Goal: Information Seeking & Learning: Learn about a topic

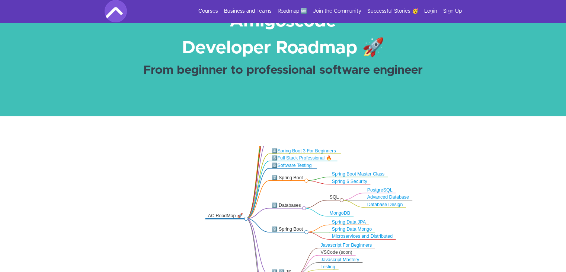
scroll to position [37, 0]
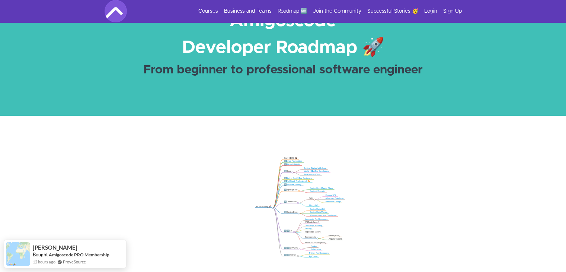
drag, startPoint x: 297, startPoint y: 151, endPoint x: 298, endPoint y: 167, distance: 16.4
click at [298, 167] on icon ".markmap{font:300 16px/20px sans-serif}.markmap-link{fill:none}.markmap-node>ci…" at bounding box center [283, 226] width 566 height 163
click at [293, 165] on link "Git and GitHub" at bounding box center [292, 164] width 13 height 2
click at [303, 177] on link "Spring Boot 3 For Beginners" at bounding box center [298, 178] width 25 height 2
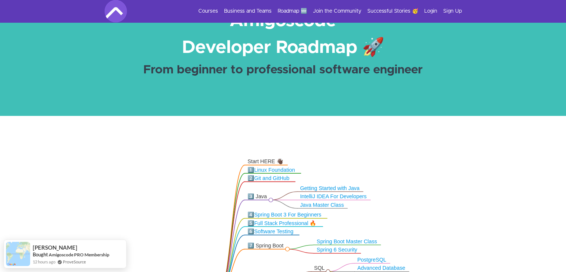
drag, startPoint x: 298, startPoint y: 168, endPoint x: 296, endPoint y: 192, distance: 23.9
click at [296, 192] on icon ".markmap{font:300 16px/20px sans-serif}.markmap-link{fill:none}.markmap-node>ci…" at bounding box center [283, 226] width 566 height 163
click at [276, 177] on link "Git and GitHub" at bounding box center [271, 178] width 35 height 6
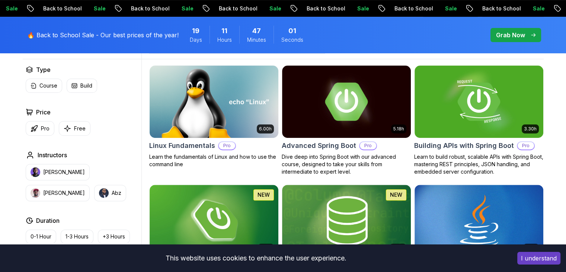
scroll to position [223, 0]
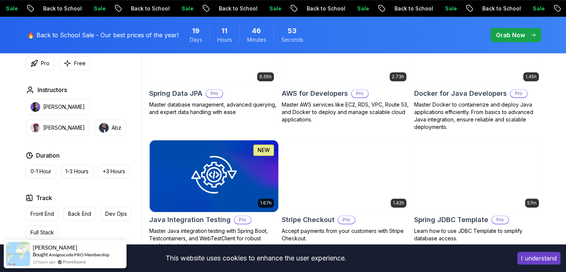
scroll to position [446, 0]
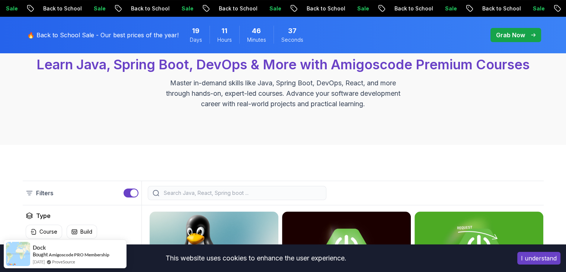
scroll to position [74, 0]
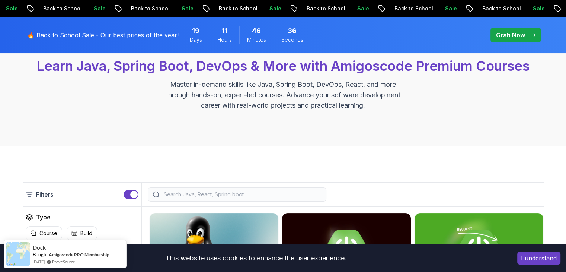
click at [221, 192] on input "search" at bounding box center [241, 193] width 159 height 7
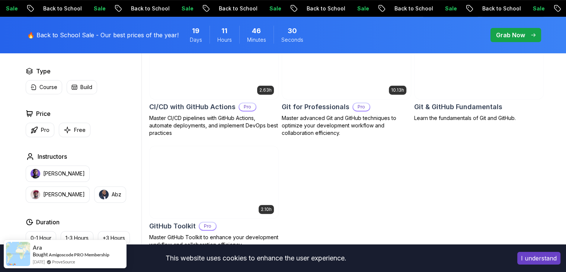
scroll to position [223, 0]
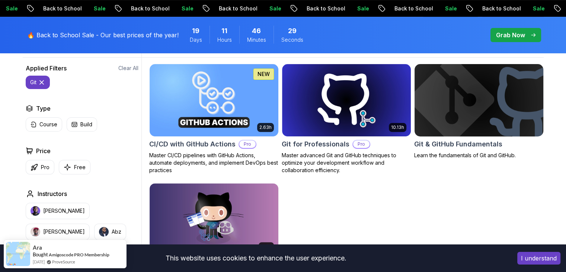
type input "git"
drag, startPoint x: 469, startPoint y: 142, endPoint x: 454, endPoint y: 143, distance: 14.5
click at [454, 143] on h2 "Git & GitHub Fundamentals" at bounding box center [458, 144] width 88 height 10
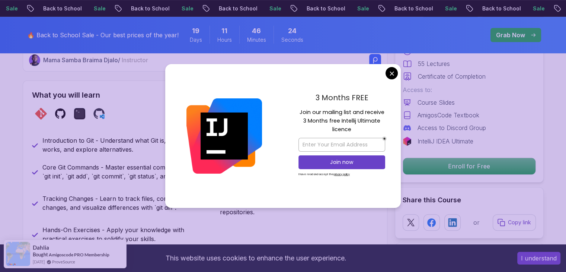
scroll to position [335, 0]
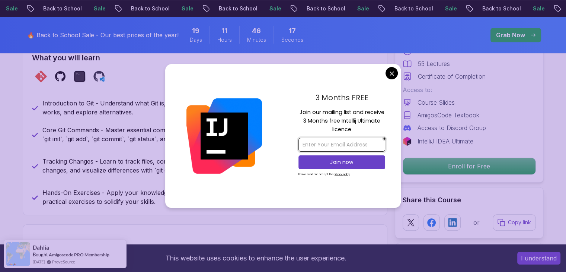
click at [345, 144] on input "email" at bounding box center [341, 145] width 87 height 14
click at [329, 142] on input "email" at bounding box center [341, 145] width 87 height 14
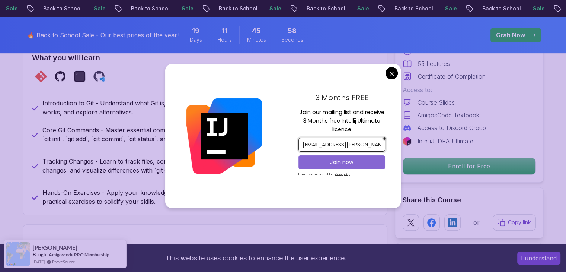
type input "nasimi.alizadeh@gmail.com"
click at [337, 163] on p "Join now" at bounding box center [341, 161] width 70 height 7
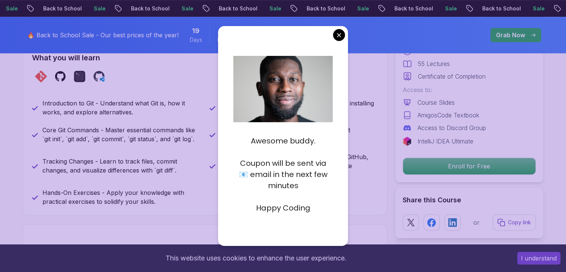
click at [374, 172] on p "Remote Repositories - Set up and work with GitHub, configure SSH keys, and push…" at bounding box center [299, 165] width 158 height 27
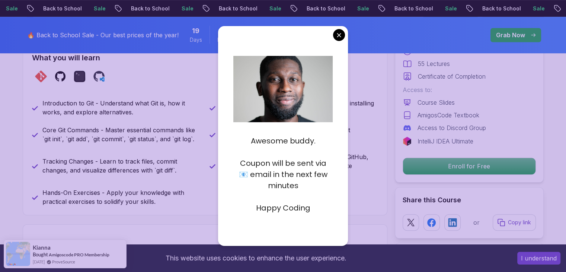
drag, startPoint x: 338, startPoint y: 36, endPoint x: 339, endPoint y: 40, distance: 3.8
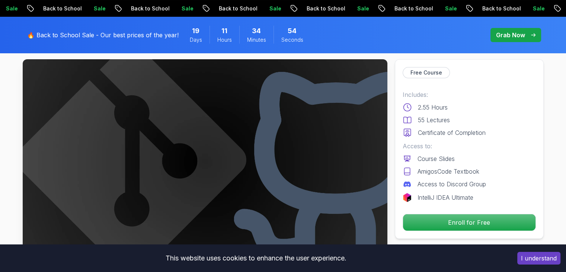
scroll to position [0, 0]
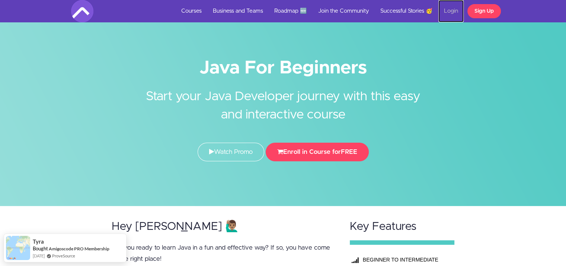
click at [458, 10] on link "Login" at bounding box center [450, 11] width 25 height 22
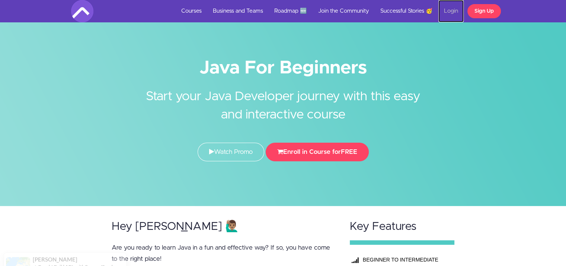
click at [459, 10] on link "Login" at bounding box center [450, 11] width 25 height 22
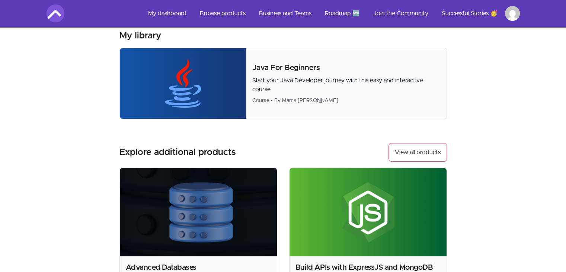
scroll to position [74, 0]
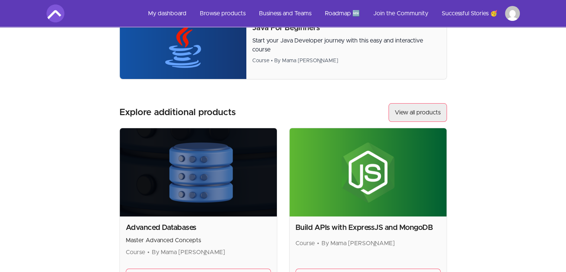
click at [411, 118] on button "View all products" at bounding box center [417, 112] width 58 height 19
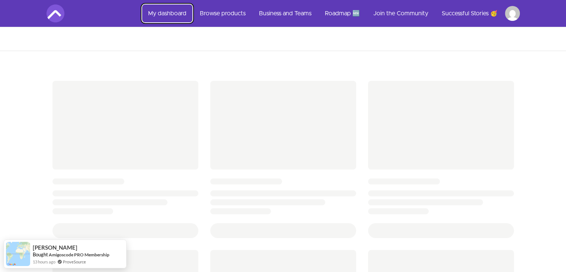
click at [162, 14] on link "My dashboard" at bounding box center [167, 13] width 50 height 18
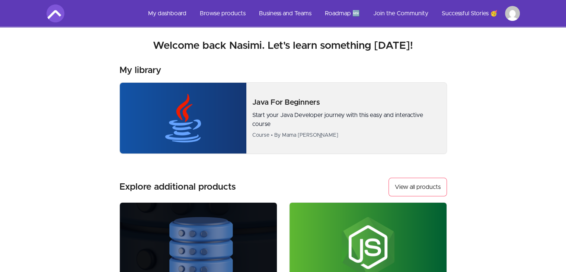
click at [192, 112] on img at bounding box center [183, 118] width 127 height 71
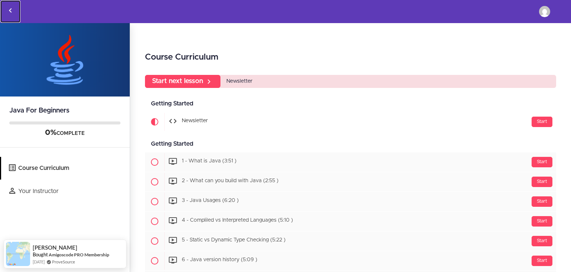
click at [9, 9] on icon "Back to courses" at bounding box center [10, 10] width 9 height 9
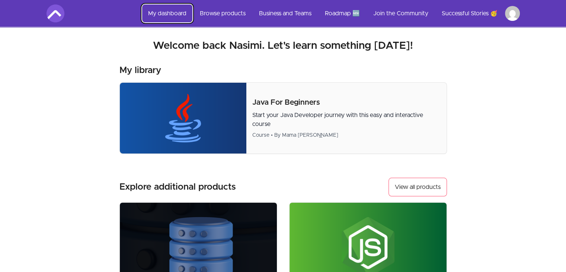
click at [162, 11] on link "My dashboard" at bounding box center [167, 13] width 50 height 18
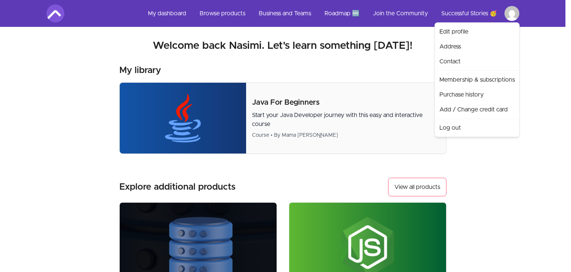
click at [513, 18] on html "Skip to main content Main menu Includes navigation links and user settings My d…" at bounding box center [285, 239] width 571 height 478
click at [386, 58] on html "Skip to main content Main menu Includes navigation links and user settings My d…" at bounding box center [285, 239] width 571 height 478
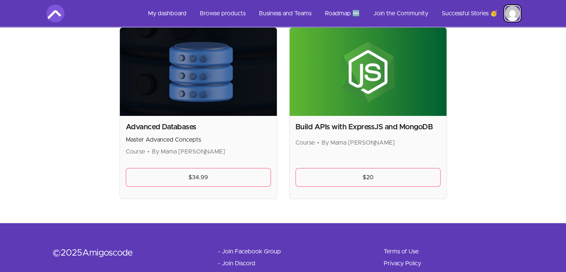
scroll to position [189, 0]
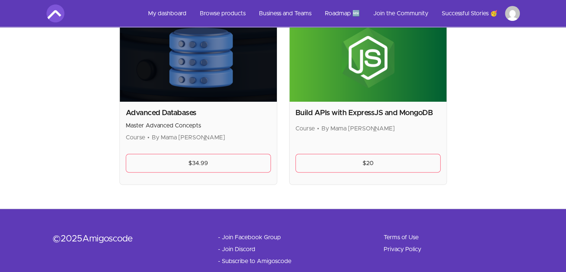
click at [239, 248] on link "- Join Discord" at bounding box center [236, 248] width 37 height 9
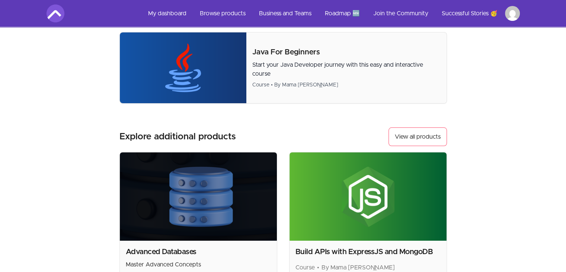
scroll to position [0, 0]
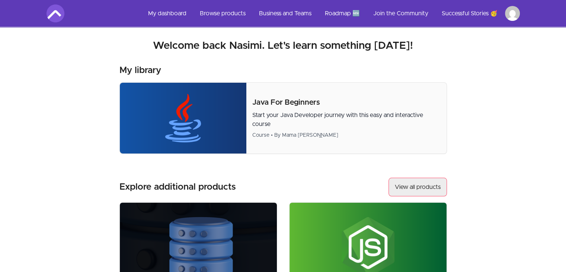
click at [414, 186] on button "View all products" at bounding box center [417, 186] width 58 height 19
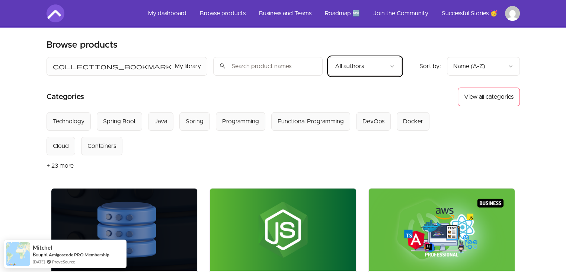
scroll to position [4, 0]
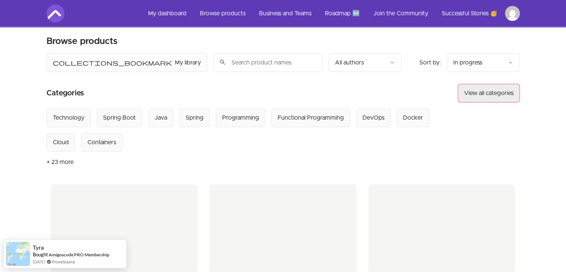
click at [484, 90] on button "View all categories" at bounding box center [489, 93] width 62 height 19
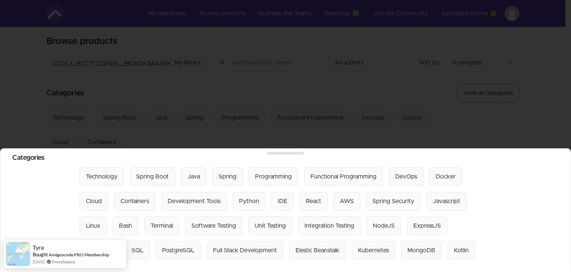
click at [362, 110] on div at bounding box center [285, 136] width 571 height 272
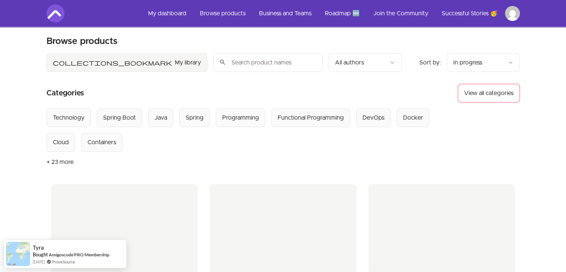
click at [76, 62] on button "collections_bookmark My library" at bounding box center [126, 62] width 161 height 19
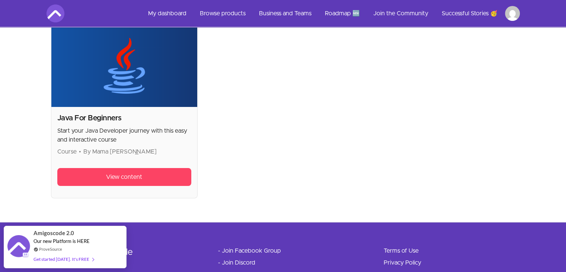
scroll to position [193, 0]
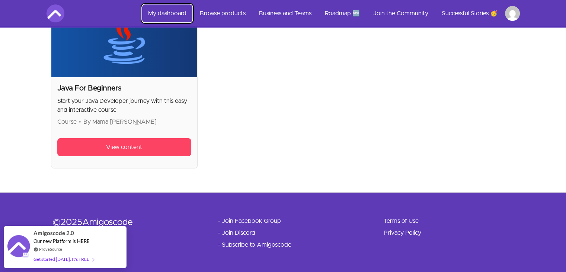
click at [168, 13] on link "My dashboard" at bounding box center [167, 13] width 50 height 18
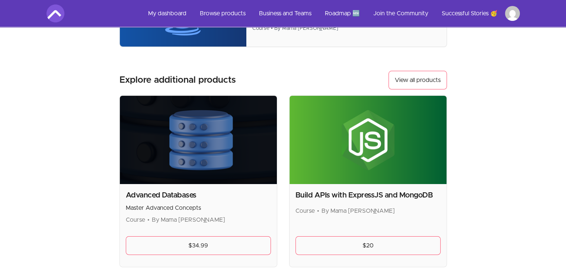
scroll to position [119, 0]
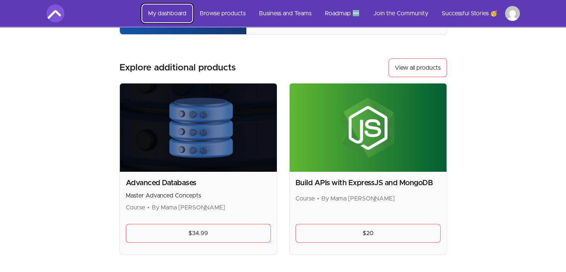
click at [170, 10] on link "My dashboard" at bounding box center [167, 13] width 50 height 18
